Goal: Transaction & Acquisition: Obtain resource

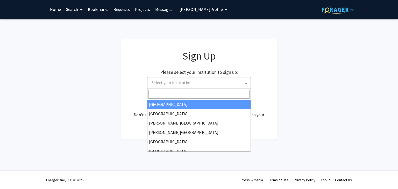
click at [213, 85] on span "Select your institution" at bounding box center [199, 82] width 101 height 11
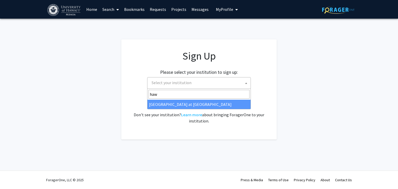
type input "haw"
select select "18"
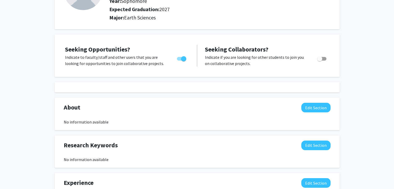
scroll to position [63, 0]
click at [314, 148] on button "Edit Section" at bounding box center [315, 146] width 29 height 10
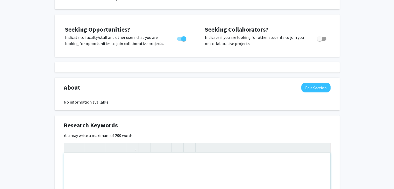
scroll to position [83, 0]
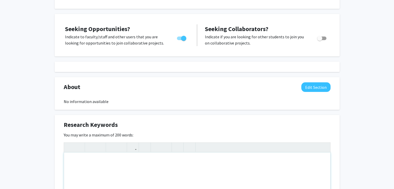
click at [124, 160] on div "Note to users with screen readers: Please deactivate our accessibility plugin f…" at bounding box center [197, 192] width 266 height 78
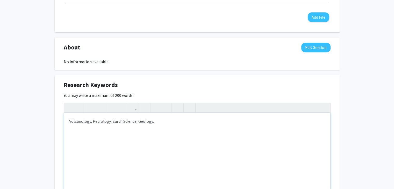
scroll to position [213, 0]
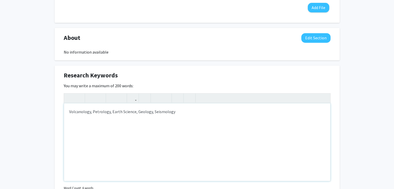
type textarea "Volcanology, Petrology, Earth Science, Geology, Seismology"
click at [186, 121] on div "Volcanology, Petrology, Earth Science, Geology, Seismology" at bounding box center [197, 142] width 266 height 78
click at [167, 81] on div "Research Keywords Edit Section" at bounding box center [197, 77] width 275 height 12
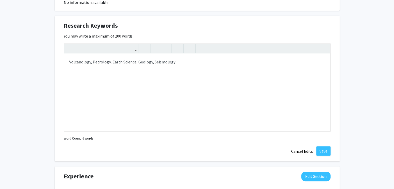
scroll to position [265, 0]
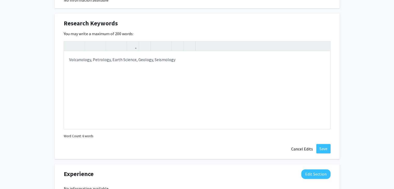
click at [321, 153] on div "Research Keywords Edit Section You may write a maximum of 200 words: Volcanolog…" at bounding box center [197, 86] width 285 height 146
click at [322, 151] on button "Save" at bounding box center [323, 148] width 14 height 9
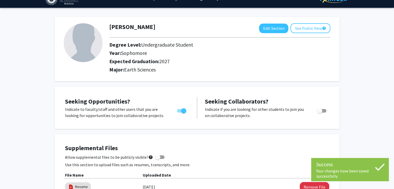
scroll to position [0, 0]
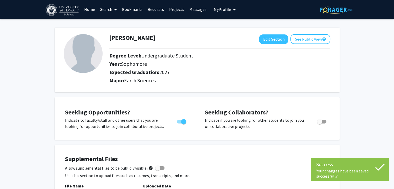
click at [108, 8] on link "Search" at bounding box center [109, 9] width 22 height 18
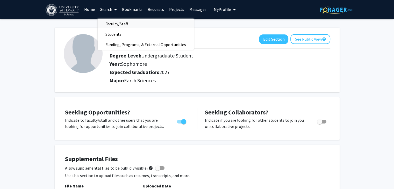
click at [120, 25] on span "Faculty/Staff" at bounding box center [117, 24] width 38 height 10
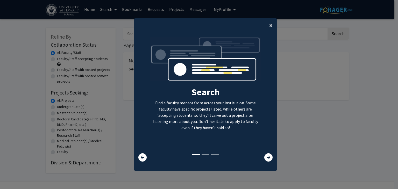
click at [269, 24] on span "×" at bounding box center [270, 25] width 3 height 8
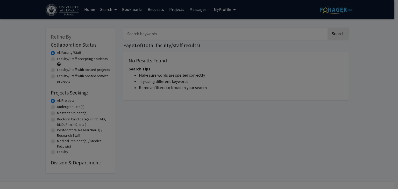
click at [268, 24] on div "Search Find a faculty mentor from across your institution. Some faculty have sp…" at bounding box center [205, 51] width 142 height 117
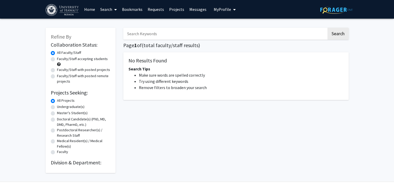
click at [77, 109] on label "Undergraduate(s)" at bounding box center [70, 106] width 27 height 5
click at [60, 107] on input "Undergraduate(s)" at bounding box center [58, 105] width 3 height 3
radio input "true"
click at [70, 101] on label "All Projects" at bounding box center [66, 100] width 18 height 5
click at [60, 101] on input "All Projects" at bounding box center [58, 99] width 3 height 3
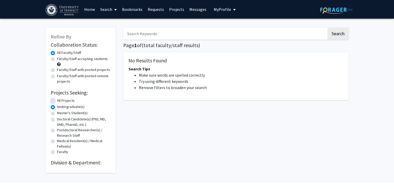
radio input "true"
click at [334, 39] on button "Search" at bounding box center [337, 34] width 21 height 12
click at [266, 41] on div "Search Page 1 of ( total faculty/staff results) No Results Found Search Tips Ma…" at bounding box center [235, 98] width 233 height 150
click at [267, 34] on input "Search Keywords" at bounding box center [224, 34] width 203 height 12
type input "geology"
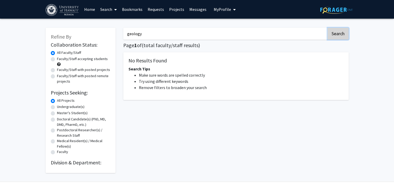
click at [333, 31] on button "Search" at bounding box center [337, 34] width 21 height 12
click at [344, 36] on button "Search" at bounding box center [337, 34] width 21 height 12
click at [203, 32] on input "geology" at bounding box center [224, 34] width 203 height 12
click at [327, 28] on button "Search" at bounding box center [337, 34] width 21 height 12
click at [114, 10] on span at bounding box center [114, 10] width 5 height 18
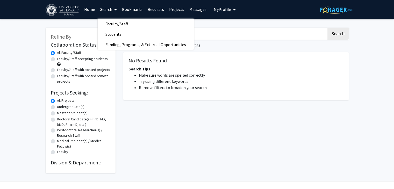
click at [112, 10] on link "Search" at bounding box center [109, 9] width 22 height 18
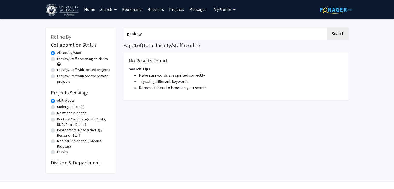
click at [112, 10] on link "Search" at bounding box center [109, 9] width 22 height 18
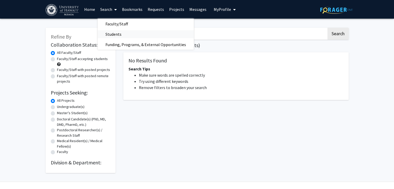
click at [119, 36] on span "Students" at bounding box center [114, 34] width 32 height 10
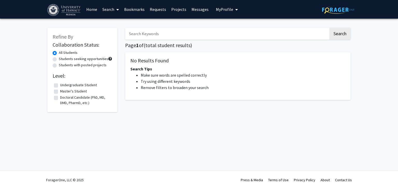
click at [111, 10] on link "Search" at bounding box center [111, 9] width 22 height 18
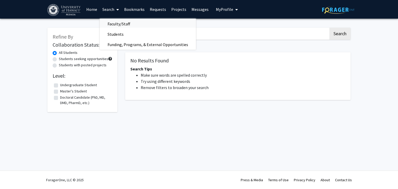
click at [117, 26] on span "Faculty/Staff" at bounding box center [119, 24] width 38 height 10
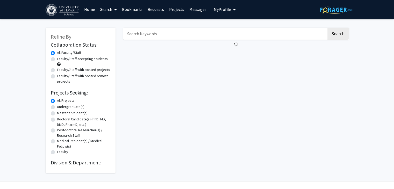
click at [159, 31] on input "Search Keywords" at bounding box center [224, 34] width 203 height 12
type input "geology"
click at [336, 37] on button "Search" at bounding box center [337, 34] width 21 height 12
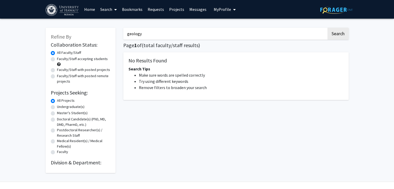
click at [74, 106] on label "Undergraduate(s)" at bounding box center [70, 106] width 27 height 5
click at [60, 106] on input "Undergraduate(s)" at bounding box center [58, 105] width 3 height 3
radio input "true"
click at [321, 34] on input "geology" at bounding box center [224, 34] width 203 height 12
click at [327, 35] on button "Search" at bounding box center [337, 34] width 21 height 12
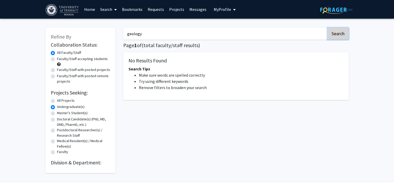
radio input "true"
click at [89, 59] on label "Faculty/Staff accepting students" at bounding box center [82, 58] width 51 height 5
click at [60, 59] on input "Faculty/Staff accepting students" at bounding box center [58, 57] width 3 height 3
radio input "true"
click at [345, 35] on button "Search" at bounding box center [337, 34] width 21 height 12
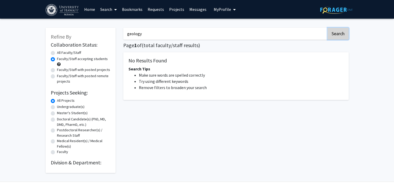
radio input "true"
click at [191, 37] on input "geology" at bounding box center [224, 34] width 203 height 12
click at [327, 28] on button "Search" at bounding box center [337, 34] width 21 height 12
click at [91, 8] on link "Home" at bounding box center [90, 9] width 16 height 18
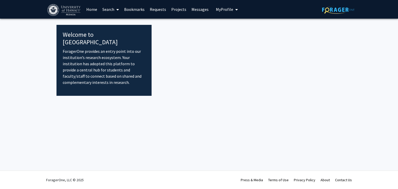
click at [93, 11] on link "Home" at bounding box center [92, 9] width 16 height 18
click at [74, 11] on img at bounding box center [64, 10] width 34 height 12
click at [117, 9] on icon at bounding box center [117, 10] width 3 height 4
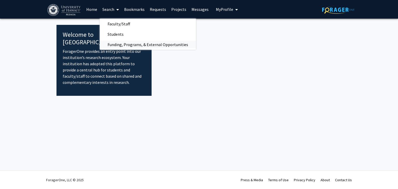
click at [117, 46] on span "Funding, Programs, & External Opportunities" at bounding box center [148, 44] width 96 height 10
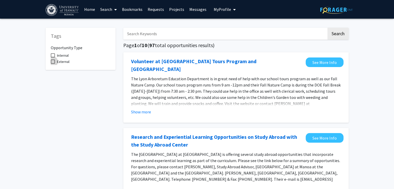
click at [65, 62] on span "External" at bounding box center [63, 62] width 12 height 6
click at [53, 64] on input "External" at bounding box center [53, 64] width 0 height 0
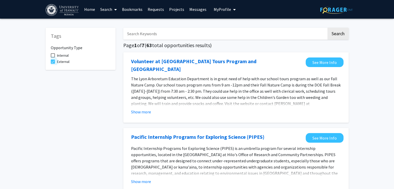
click at [65, 62] on span "External" at bounding box center [63, 62] width 12 height 6
click at [53, 64] on input "External" at bounding box center [53, 64] width 0 height 0
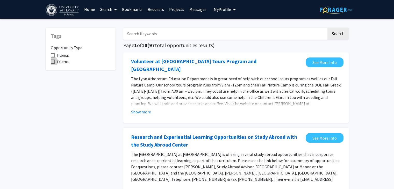
click at [65, 62] on span "External" at bounding box center [63, 62] width 12 height 6
click at [53, 64] on input "External" at bounding box center [53, 64] width 0 height 0
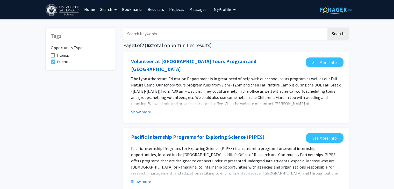
click at [65, 62] on span "External" at bounding box center [63, 62] width 12 height 6
click at [53, 64] on input "External" at bounding box center [53, 64] width 0 height 0
checkbox input "false"
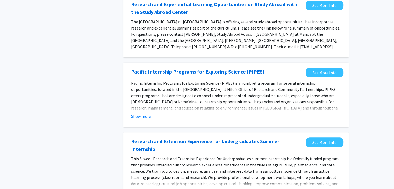
scroll to position [160, 0]
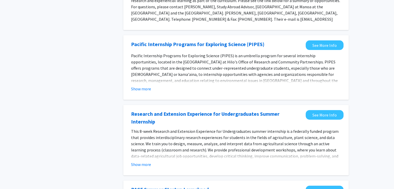
click at [144, 159] on div "Research and Extension Experience for Undergraduates Summer Internship See More…" at bounding box center [235, 140] width 225 height 70
click at [142, 161] on button "Show more" at bounding box center [141, 164] width 20 height 6
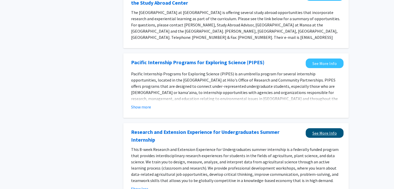
scroll to position [141, 0]
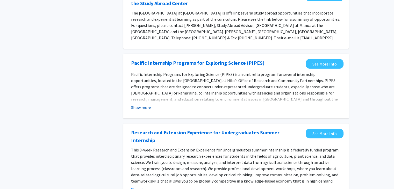
click at [143, 104] on button "Show more" at bounding box center [141, 107] width 20 height 6
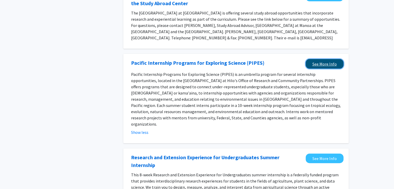
click at [321, 60] on link "See More Info" at bounding box center [325, 64] width 38 height 10
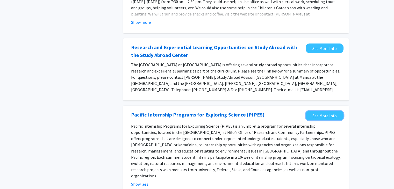
scroll to position [89, 0]
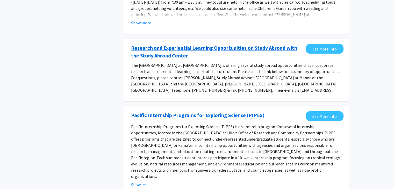
click at [157, 47] on link "Research and Experiential Learning Opportunities on Study Abroad with the Study…" at bounding box center [217, 52] width 172 height 16
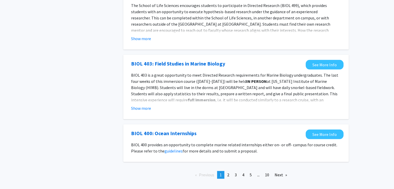
scroll to position [573, 0]
click at [228, 172] on span "2" at bounding box center [228, 174] width 2 height 5
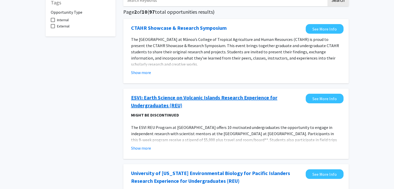
scroll to position [34, 0]
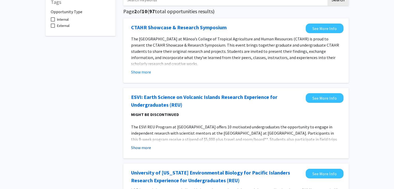
click at [145, 147] on button "Show more" at bounding box center [141, 148] width 20 height 6
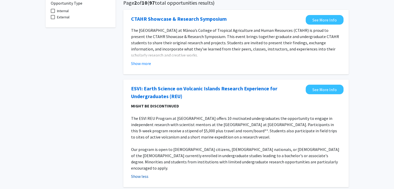
scroll to position [42, 0]
click at [328, 89] on link "See More Info" at bounding box center [325, 90] width 38 height 10
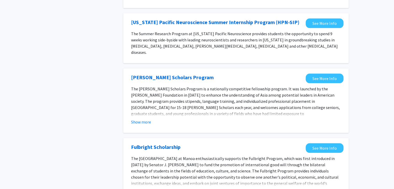
scroll to position [617, 0]
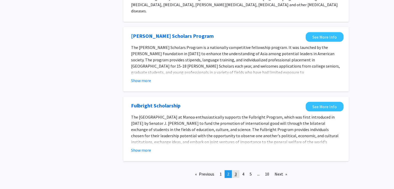
click at [238, 170] on link "page 3" at bounding box center [235, 174] width 7 height 8
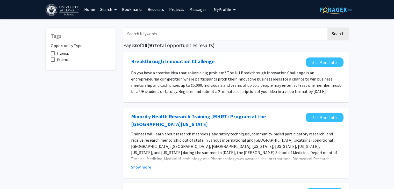
click at [171, 34] on input "Search Keywords" at bounding box center [224, 34] width 203 height 12
click at [327, 28] on button "Search" at bounding box center [337, 34] width 21 height 12
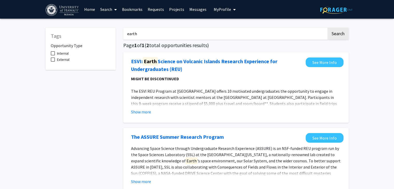
click at [151, 34] on input "earth" at bounding box center [224, 34] width 203 height 12
click at [327, 28] on button "Search" at bounding box center [337, 34] width 21 height 12
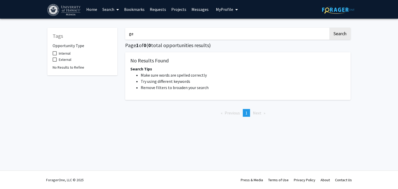
type input "g"
click at [329, 28] on button "Search" at bounding box center [339, 34] width 21 height 12
type input "v"
